Goal: Feedback & Contribution: Submit feedback/report problem

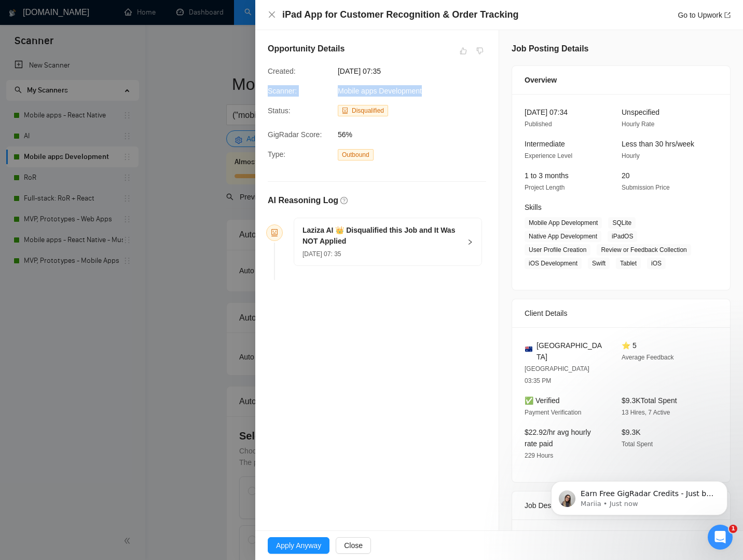
drag, startPoint x: 425, startPoint y: 90, endPoint x: 259, endPoint y: 85, distance: 166.2
click at [259, 85] on div "Opportunity Details Created: [DATE] 07:35 Scanner: Mobile apps Development Stat…" at bounding box center [376, 163] width 243 height 266
drag, startPoint x: 435, startPoint y: 92, endPoint x: 262, endPoint y: 88, distance: 172.9
click at [262, 88] on div "Opportunity Details Created: [DATE] 07:35 Scanner: Mobile apps Development Stat…" at bounding box center [376, 163] width 243 height 266
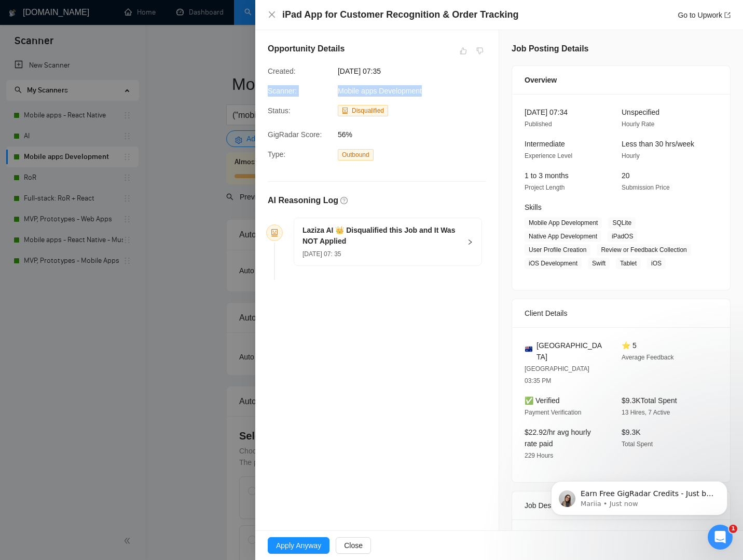
copy div "Scanner: Mobile apps Development"
click at [335, 252] on span "[DATE] 07: 35" at bounding box center [322, 253] width 38 height 7
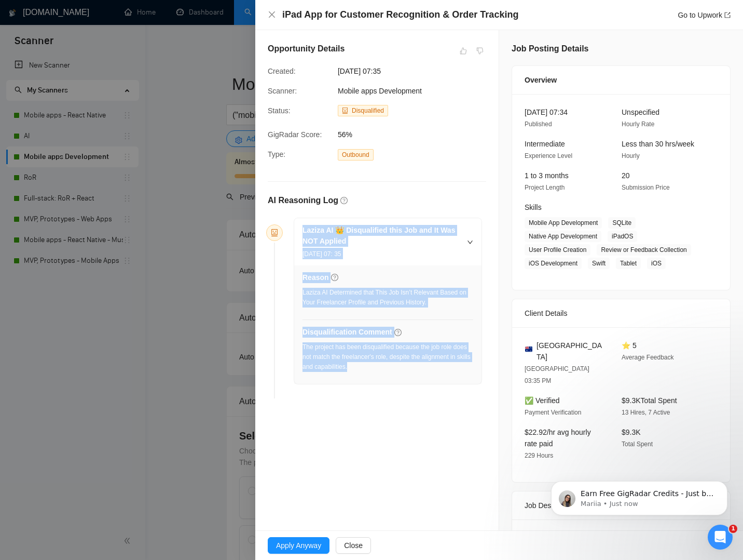
drag, startPoint x: 409, startPoint y: 364, endPoint x: 297, endPoint y: 228, distance: 176.3
click at [297, 228] on div "Laziza AI 👑 Disqualified this Job and It Was NOT Applied [DATE] 07: 35 Reason L…" at bounding box center [387, 301] width 187 height 166
copy div "Laziza AI 👑 Disqualified this Job and It Was NOT Applied [DATE] 07: 35 Reason L…"
click at [689, 17] on link "Go to Upwork" at bounding box center [704, 15] width 53 height 8
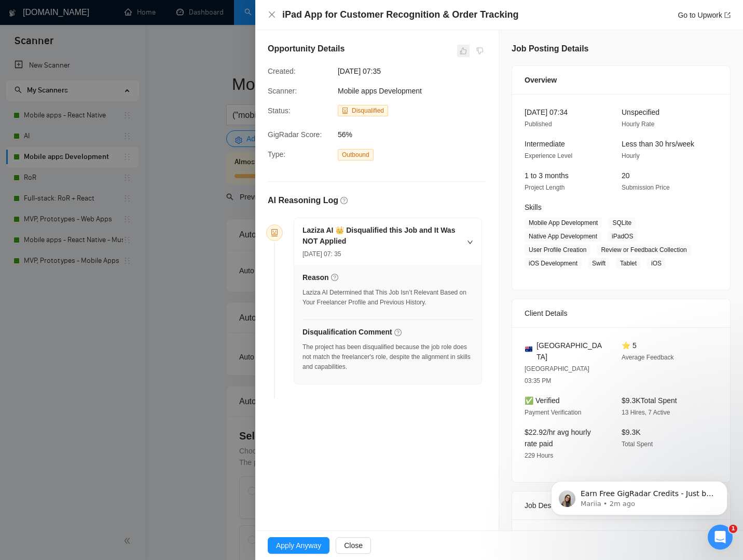
click at [458, 46] on span at bounding box center [463, 51] width 12 height 12
click at [461, 49] on span at bounding box center [463, 51] width 12 height 12
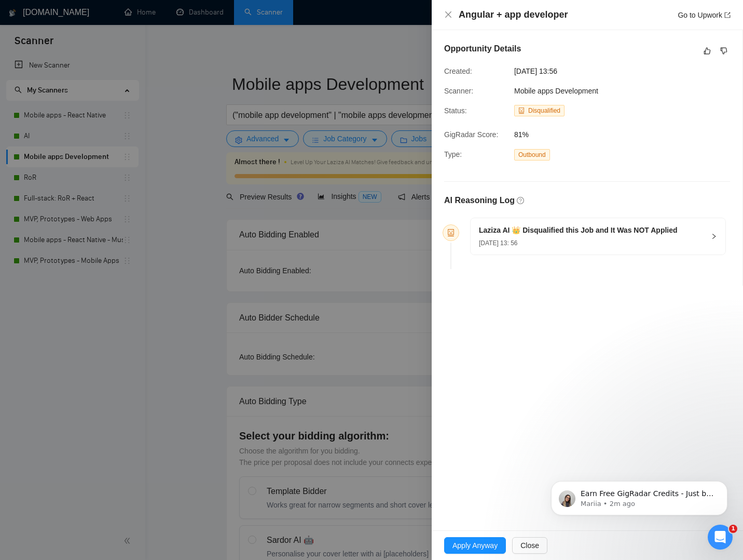
click at [585, 231] on h5 "Laziza AI 👑 Disqualified this Job and It Was NOT Applied" at bounding box center [578, 230] width 199 height 11
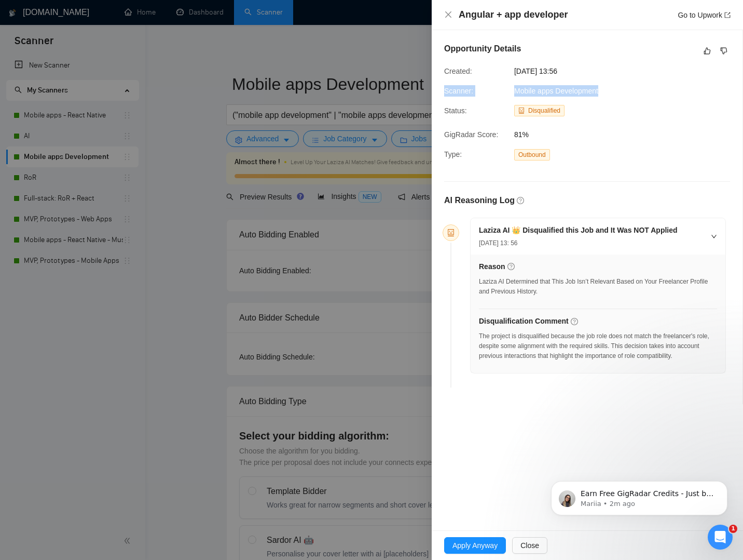
drag, startPoint x: 603, startPoint y: 91, endPoint x: 431, endPoint y: 89, distance: 171.9
click at [435, 88] on div "Opportunity Details Created: 14 Aug, 2025 13:56 Scanner: Mobile apps Developmen…" at bounding box center [587, 217] width 311 height 374
copy div "Scanner: Mobile apps Development"
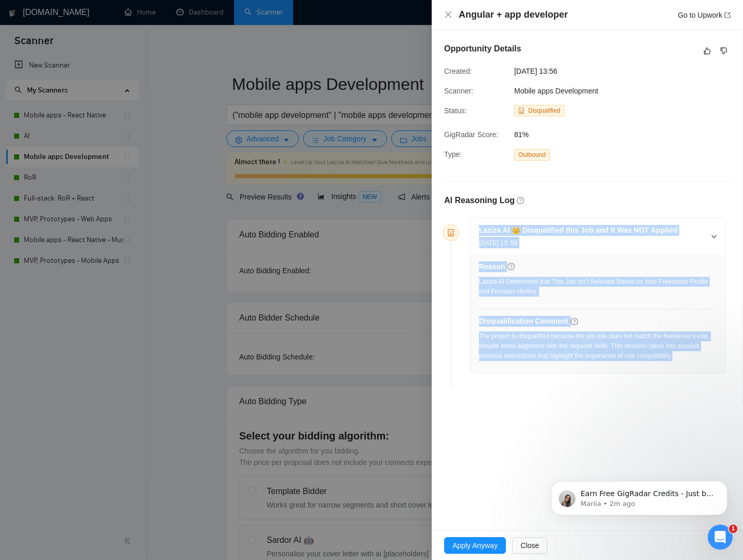
drag, startPoint x: 703, startPoint y: 350, endPoint x: 433, endPoint y: 221, distance: 299.6
click at [455, 223] on li "Laziza AI 👑 Disqualified this Job and It Was NOT Applied 14 Aug, 2025 13: 56 Re…" at bounding box center [588, 304] width 278 height 166
copy div "Laziza AI 👑 Disqualified this Job and It Was NOT Applied 14 Aug, 2025 13: 56 Re…"
click at [693, 12] on link "Go to Upwork" at bounding box center [704, 15] width 53 height 8
click at [725, 53] on icon "dislike" at bounding box center [724, 51] width 7 height 8
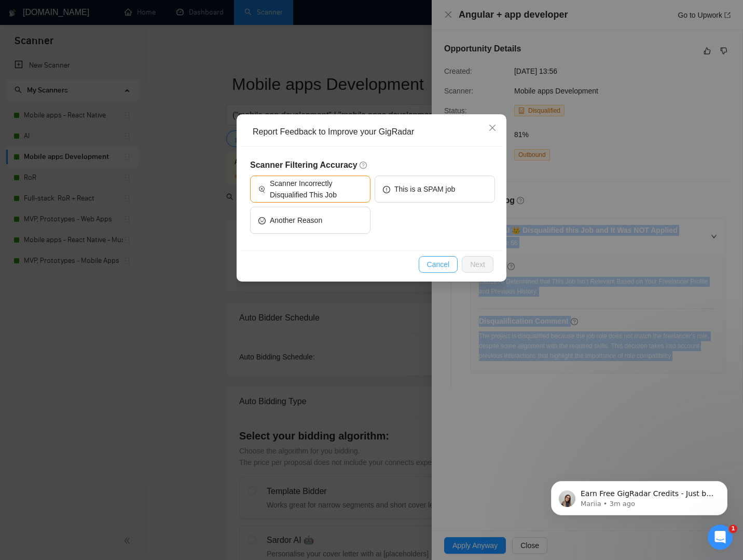
drag, startPoint x: 440, startPoint y: 265, endPoint x: 518, endPoint y: 212, distance: 94.2
click at [443, 262] on span "Cancel" at bounding box center [438, 264] width 23 height 11
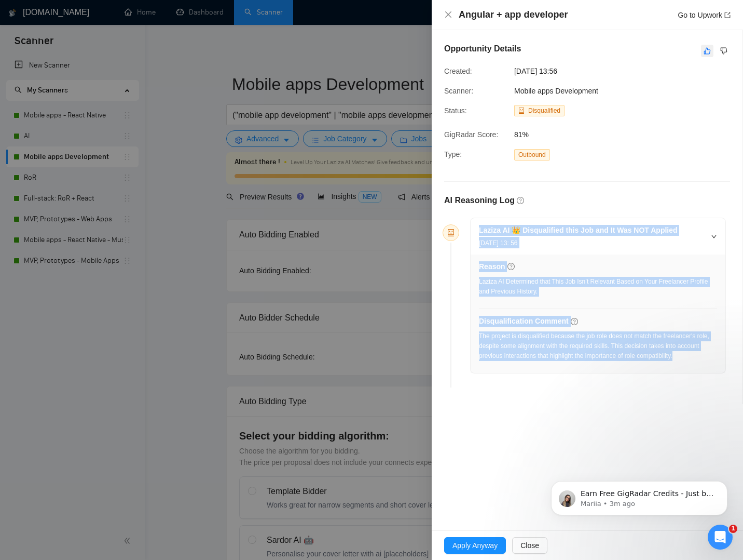
click at [708, 50] on icon "like" at bounding box center [707, 51] width 7 height 8
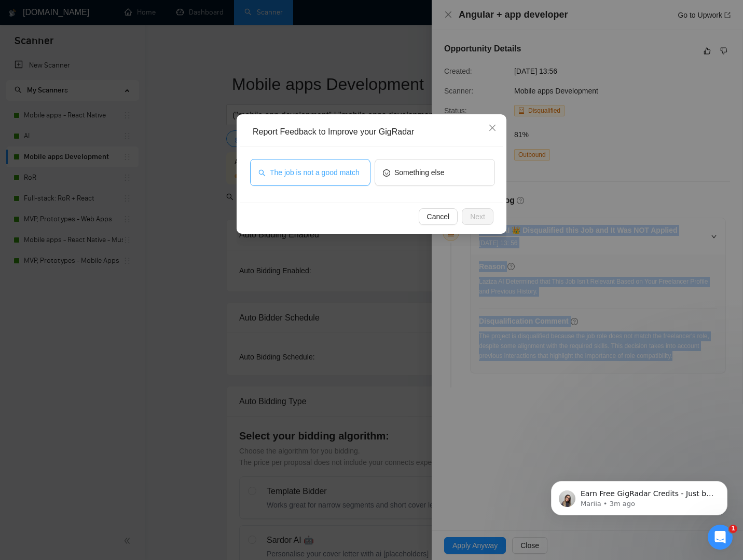
click at [281, 174] on span "The job is not a good match" at bounding box center [315, 172] width 90 height 11
click at [493, 221] on button "Next" at bounding box center [478, 216] width 32 height 17
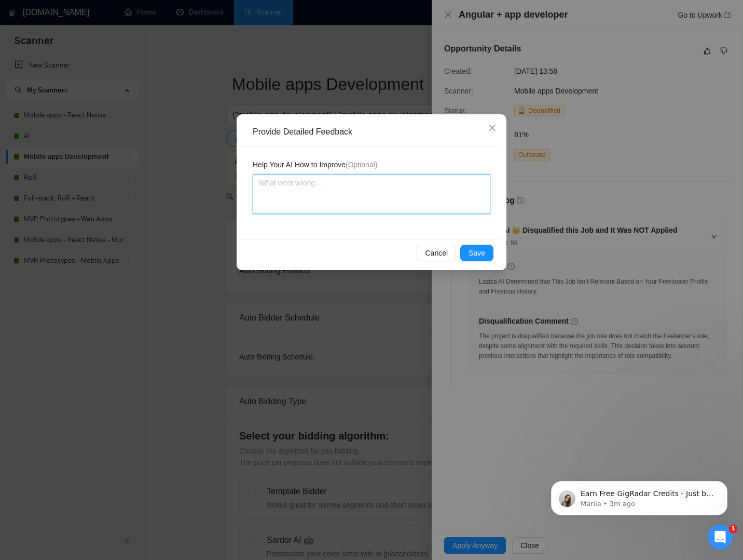
click at [394, 212] on textarea at bounding box center [372, 193] width 238 height 39
paste textarea "The disqualification is valid — we don’t specialize in Angular development, and…"
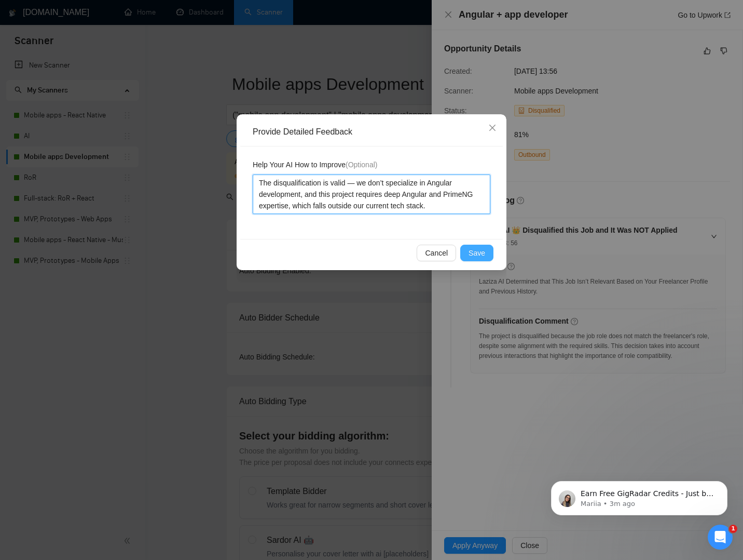
type textarea "The disqualification is valid — we don’t specialize in Angular development, and…"
click at [480, 254] on span "Save" at bounding box center [477, 252] width 17 height 11
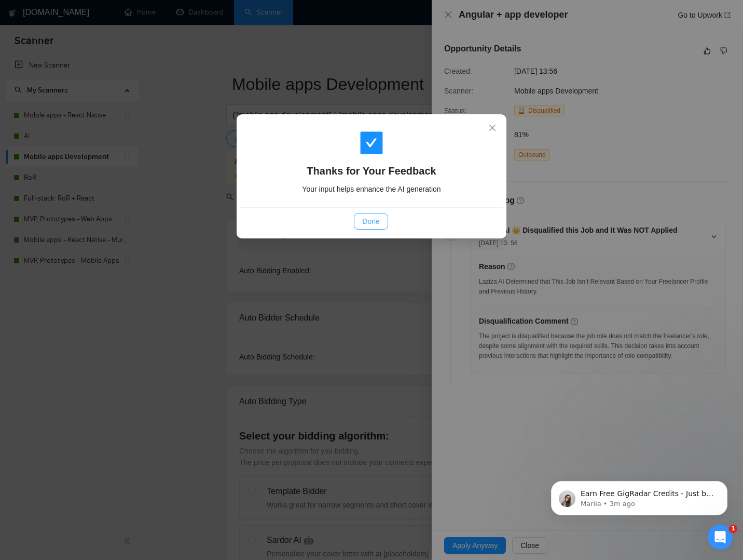
drag, startPoint x: 382, startPoint y: 228, endPoint x: 379, endPoint y: 223, distance: 5.8
click at [381, 227] on button "Done" at bounding box center [371, 221] width 34 height 17
